Goal: Find specific page/section: Find specific page/section

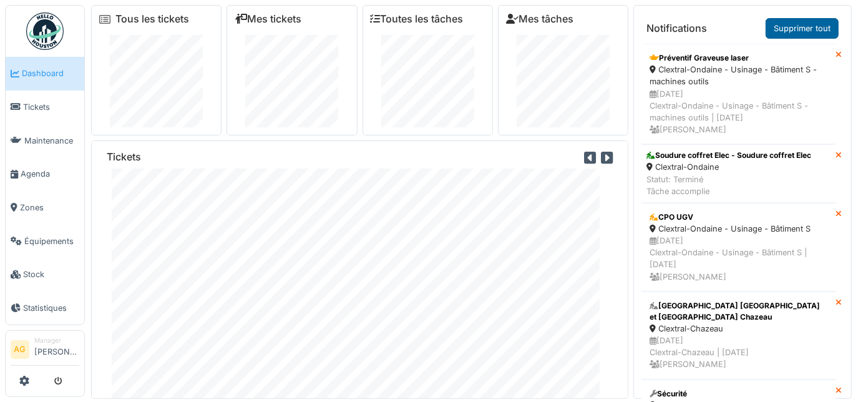
click at [790, 23] on link "Supprimer tout" at bounding box center [802, 28] width 73 height 21
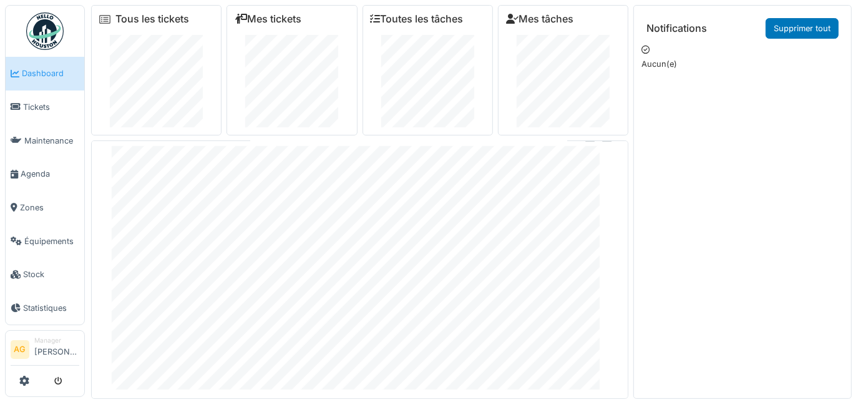
scroll to position [31, 0]
click at [58, 302] on span "Statistiques" at bounding box center [51, 308] width 56 height 12
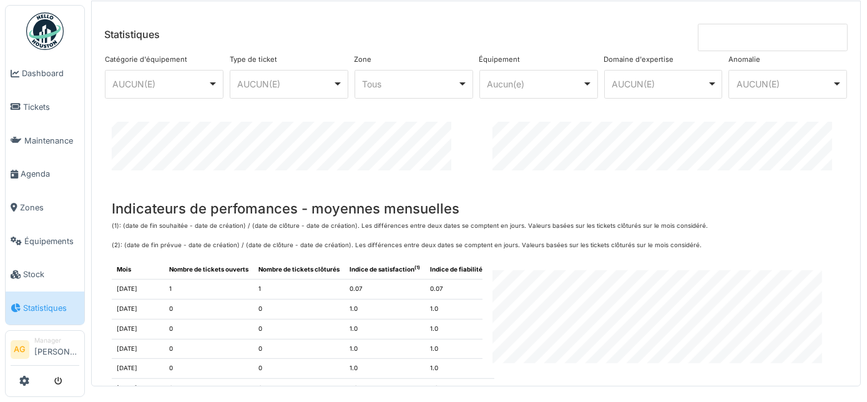
scroll to position [1746, 0]
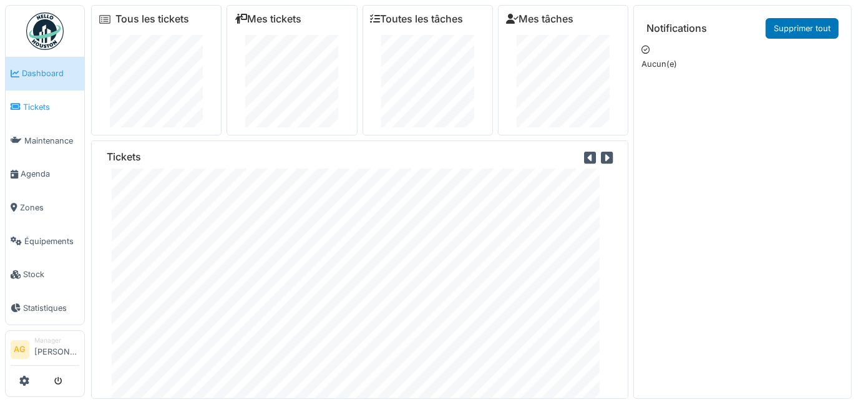
click at [41, 101] on span "Tickets" at bounding box center [51, 107] width 56 height 12
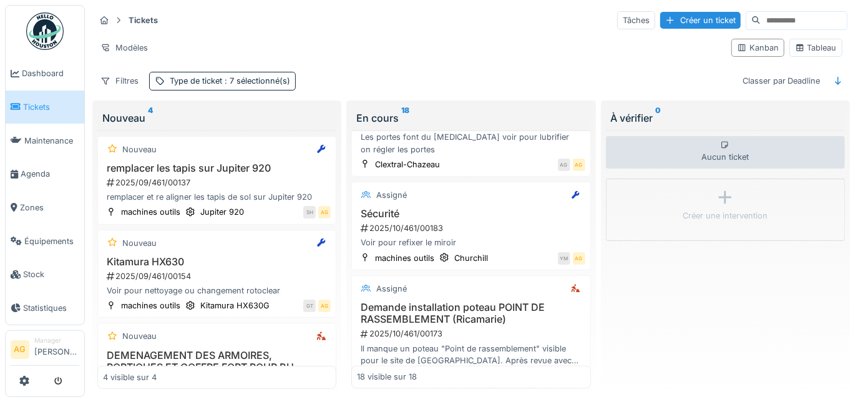
scroll to position [10, 0]
